Goal: Information Seeking & Learning: Check status

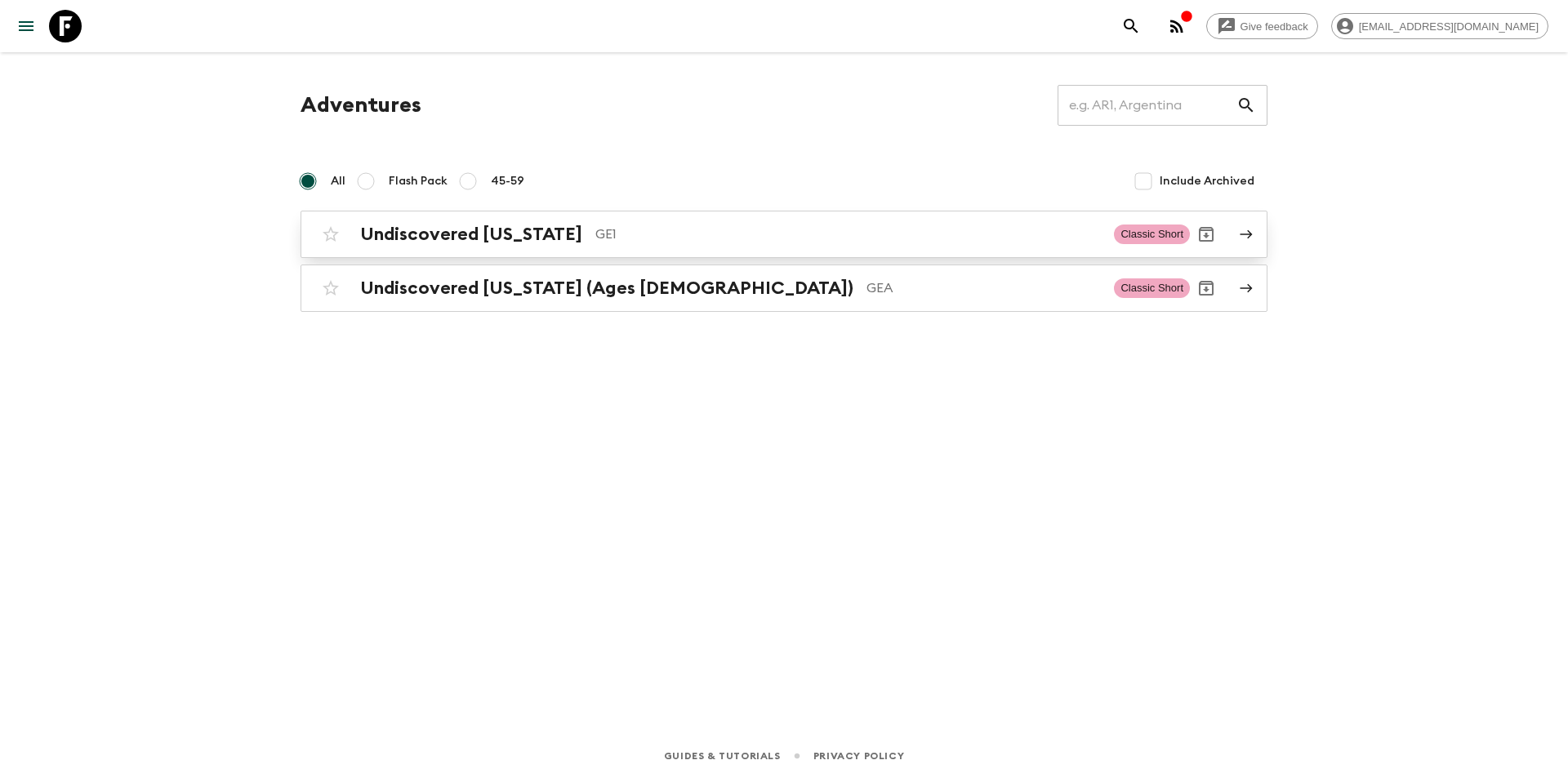
click at [474, 235] on h2 "Undiscovered [US_STATE]" at bounding box center [471, 234] width 222 height 21
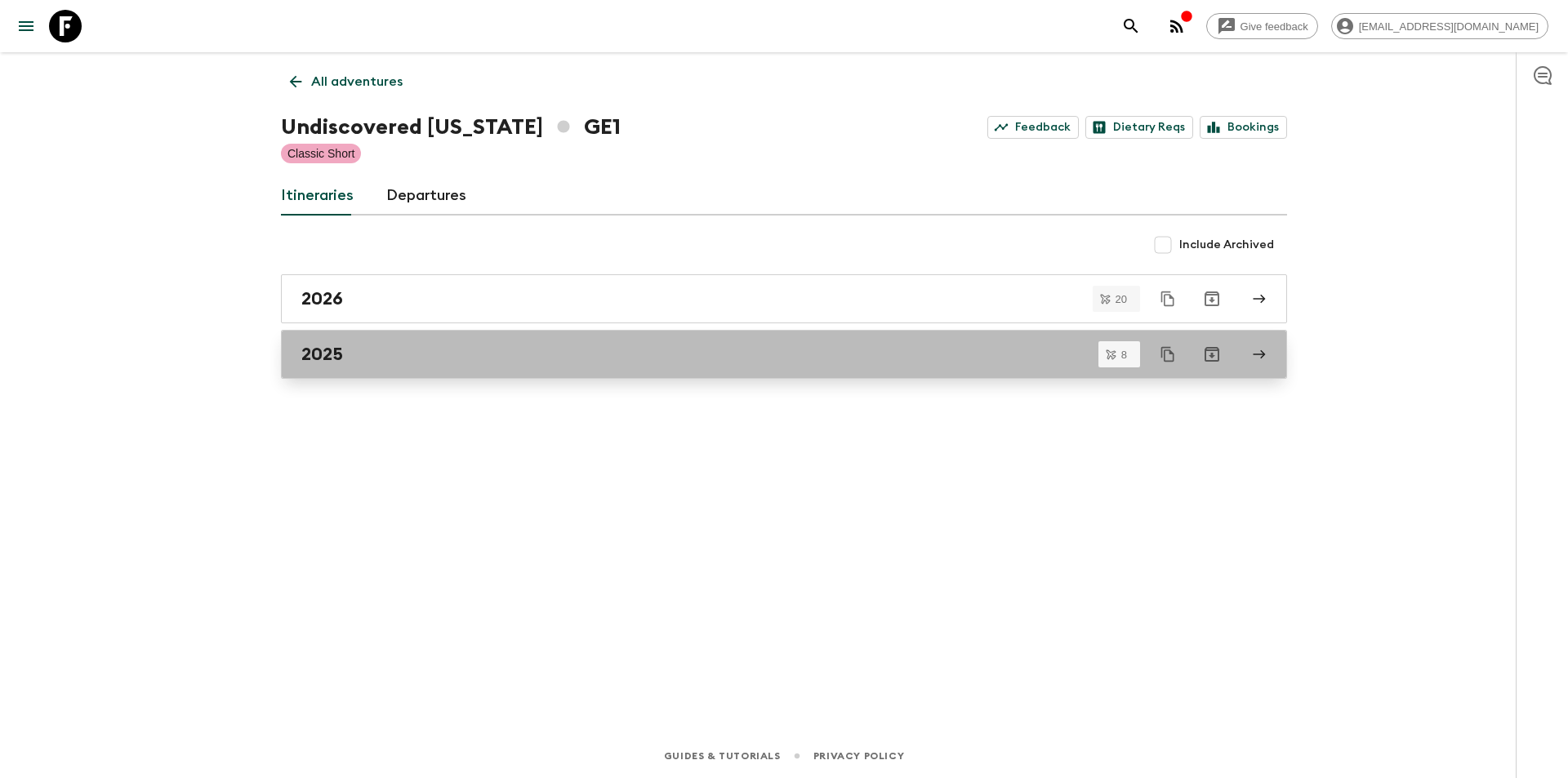
click at [504, 370] on link "2025" at bounding box center [784, 354] width 1006 height 49
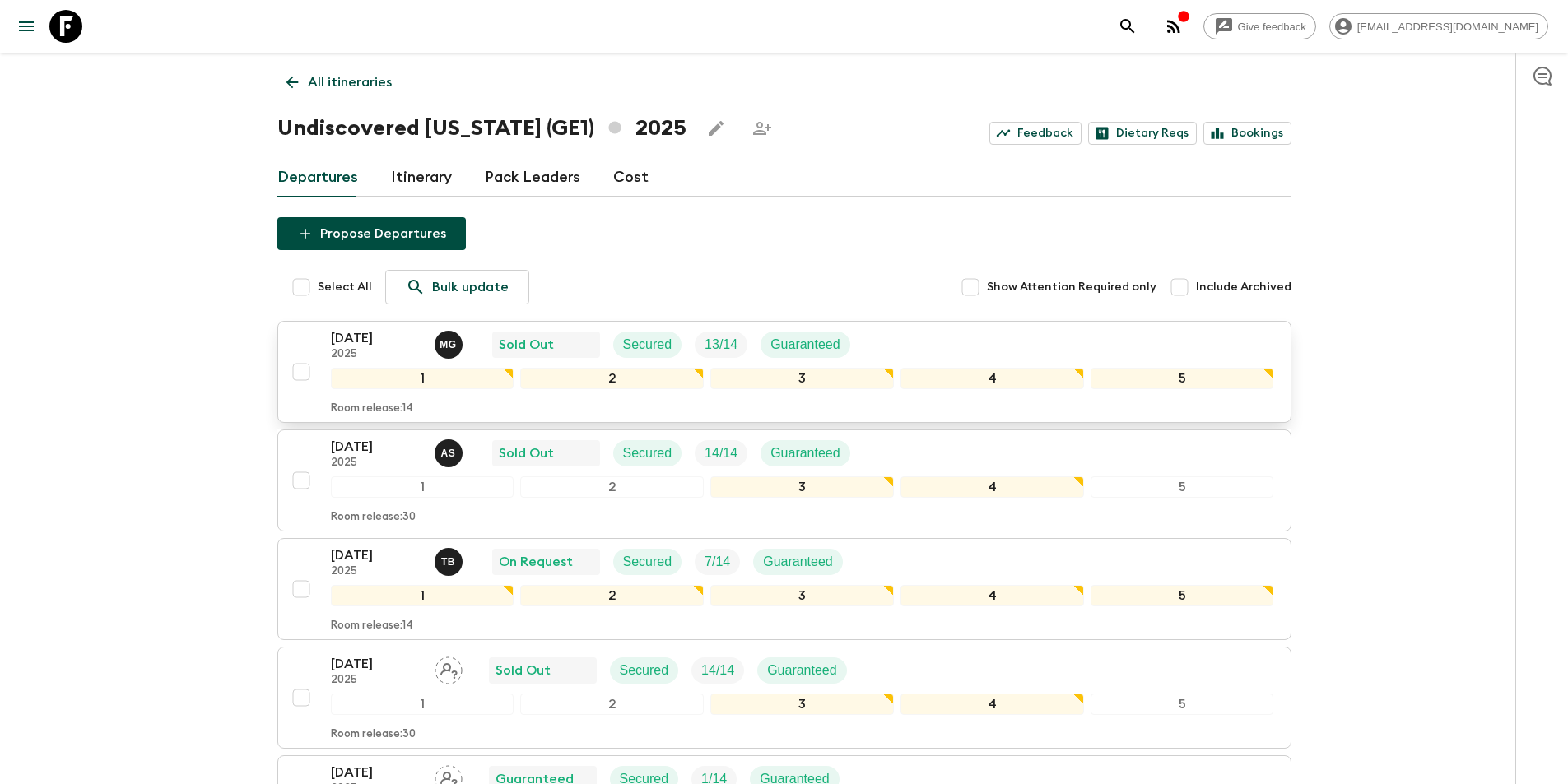
click at [353, 345] on p "[DATE]" at bounding box center [375, 338] width 90 height 20
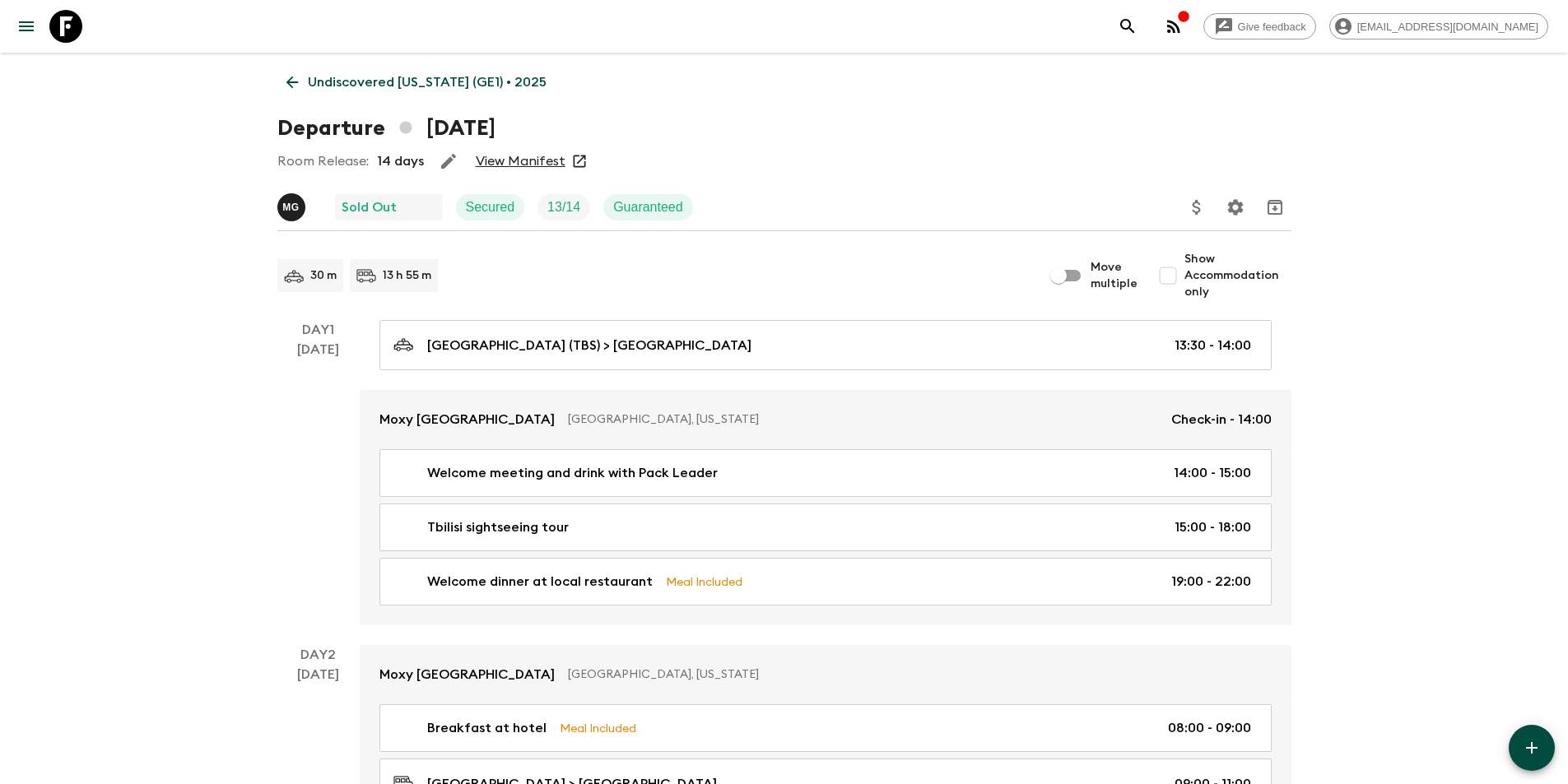
click at [524, 158] on link "View Manifest" at bounding box center [520, 161] width 89 height 17
